Goal: Navigation & Orientation: Find specific page/section

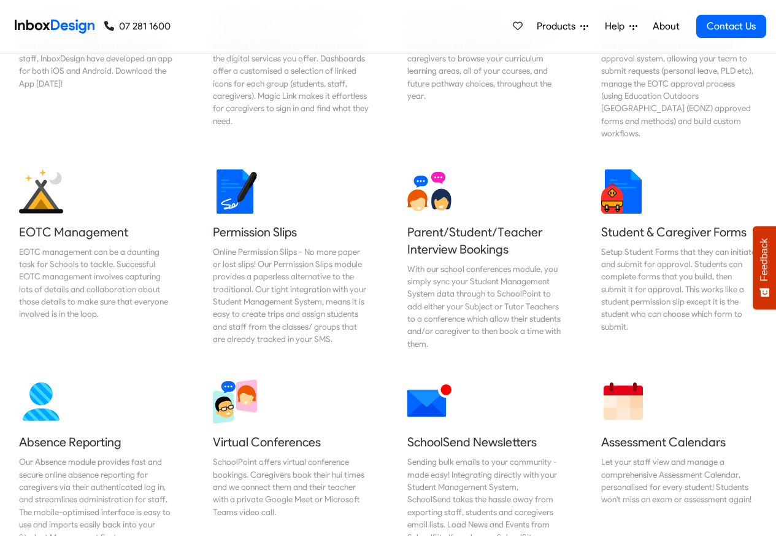
scroll to position [810, 0]
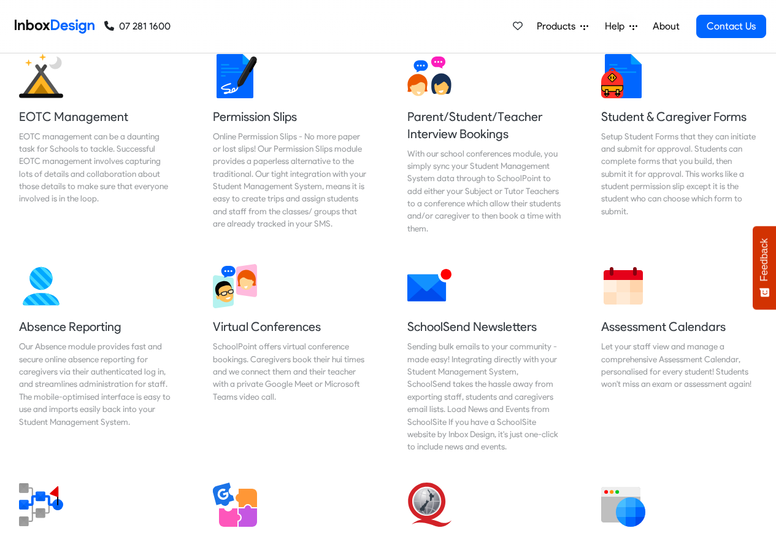
click at [556, 5] on div "Products Mobile APP Pricing Free Webinars & Training Browse all Features Login …" at bounding box center [636, 26] width 259 height 53
click at [678, 5] on div "Products Mobile APP Pricing Free Webinars & Training Browse all Features Login …" at bounding box center [636, 26] width 259 height 53
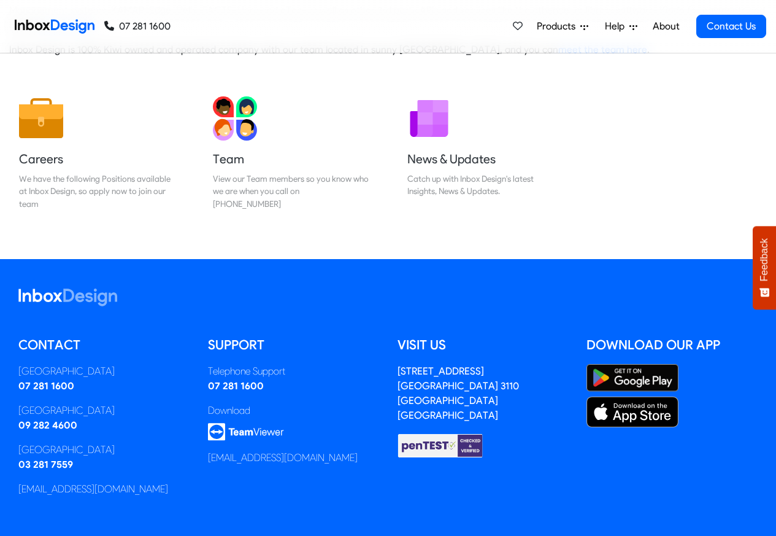
scroll to position [204, 0]
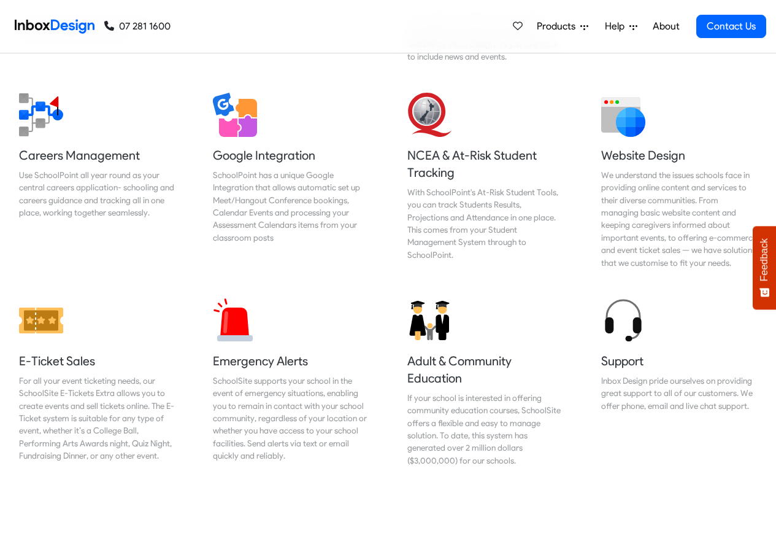
scroll to position [1546, 0]
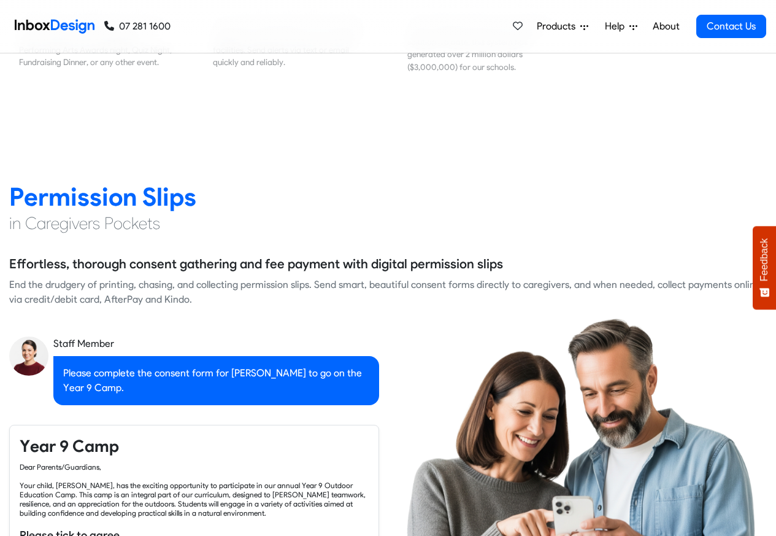
checkbox input "true"
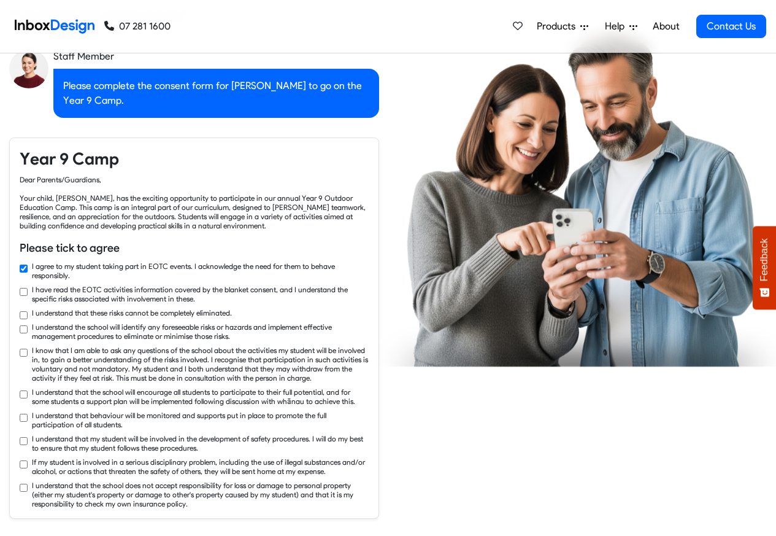
checkbox input "true"
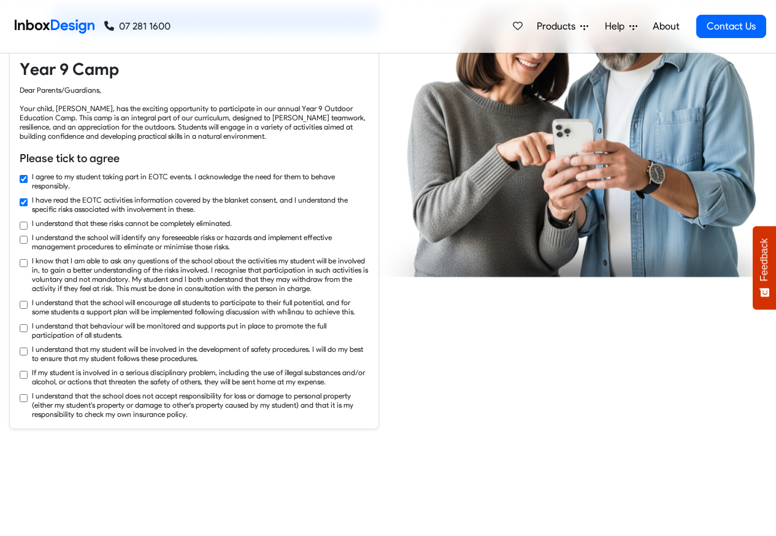
checkbox input "true"
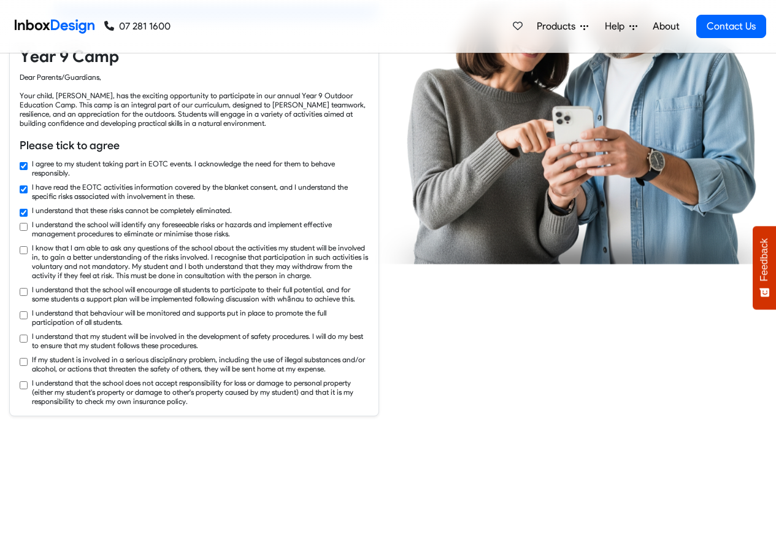
checkbox input "true"
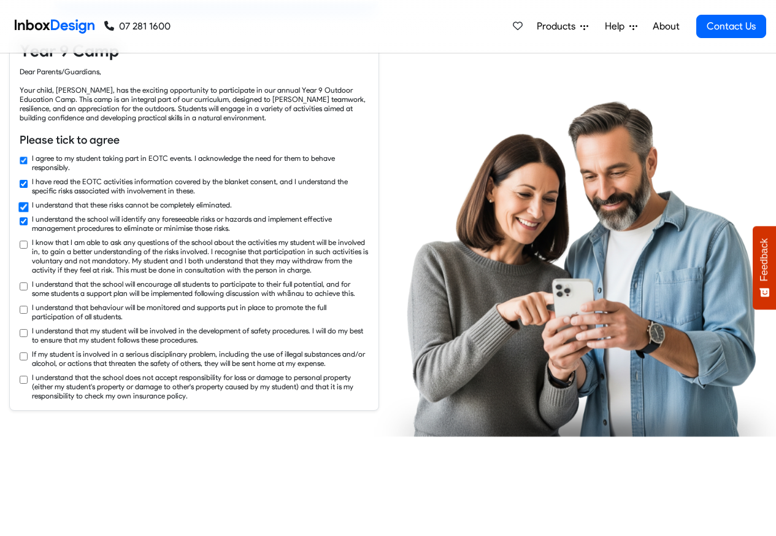
checkbox input "true"
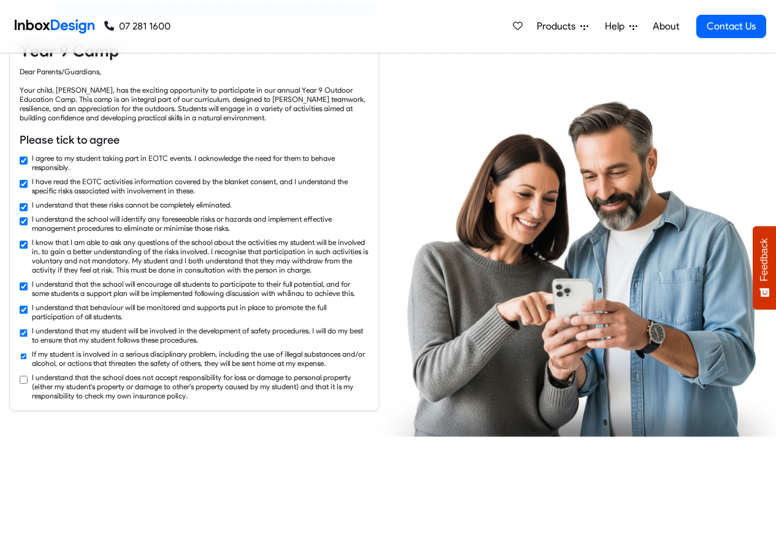
checkbox input "true"
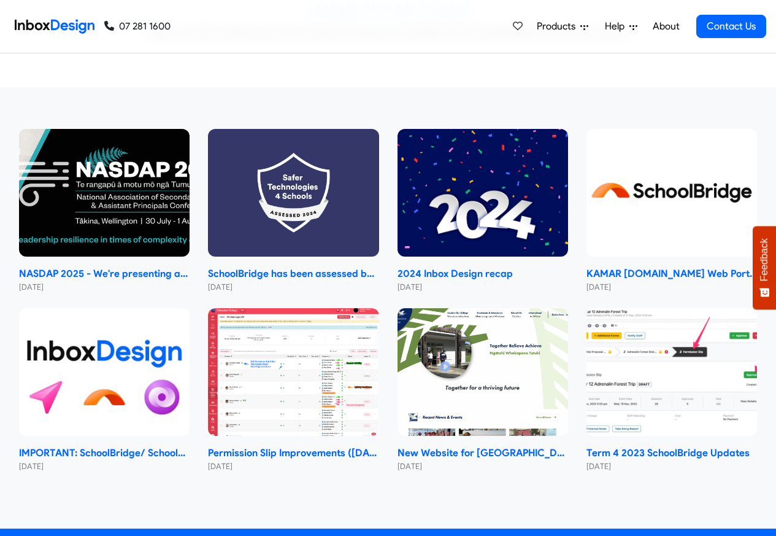
scroll to position [7067, 0]
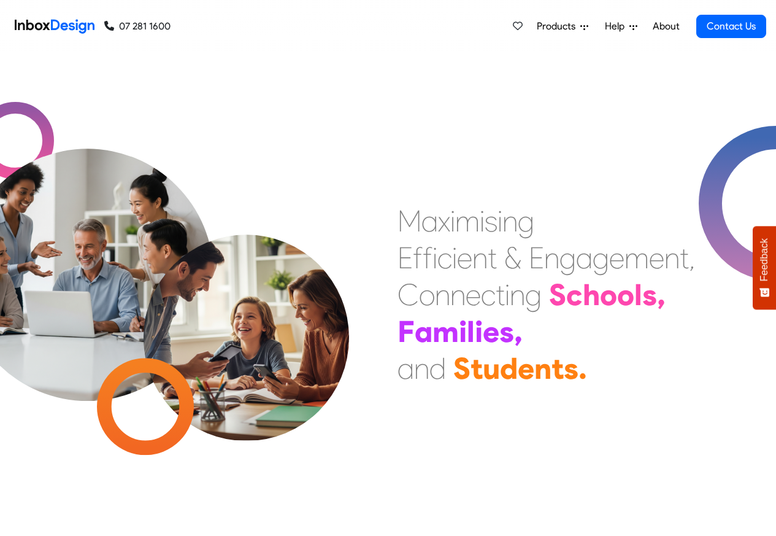
click at [90, 398] on img at bounding box center [86, 242] width 315 height 315
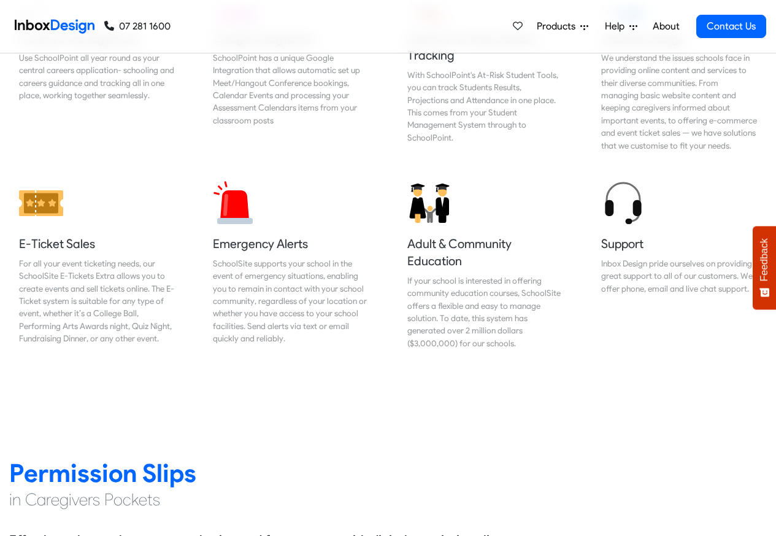
scroll to position [1399, 0]
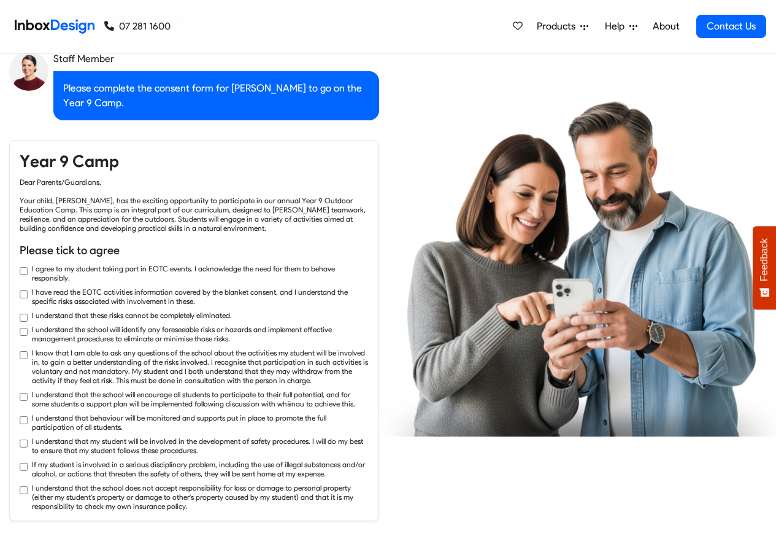
checkbox input "true"
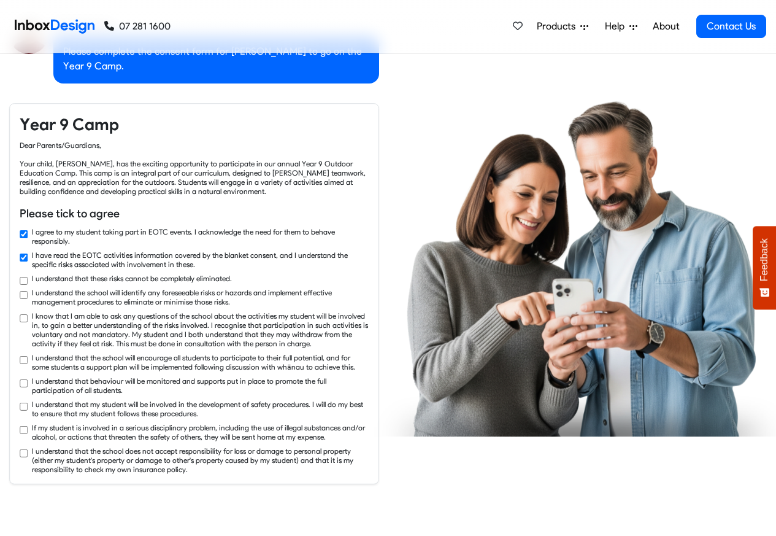
checkbox input "true"
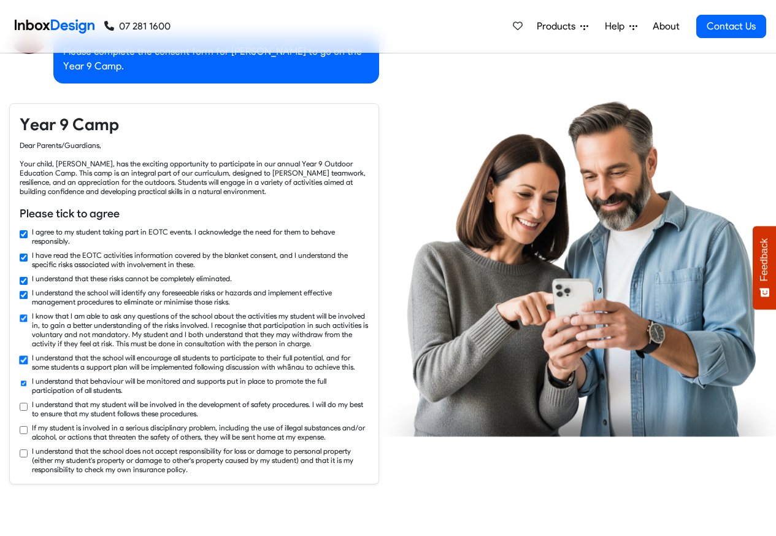
checkbox input "true"
